Goal: Find specific page/section: Find specific page/section

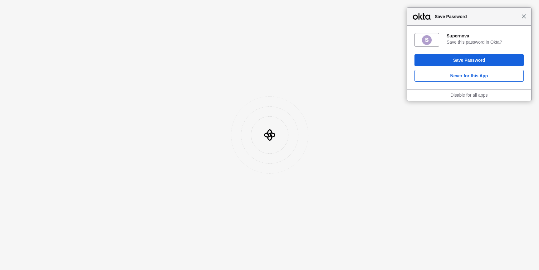
click at [526, 17] on span "Close" at bounding box center [524, 16] width 5 height 5
